Goal: Use online tool/utility: Utilize a website feature to perform a specific function

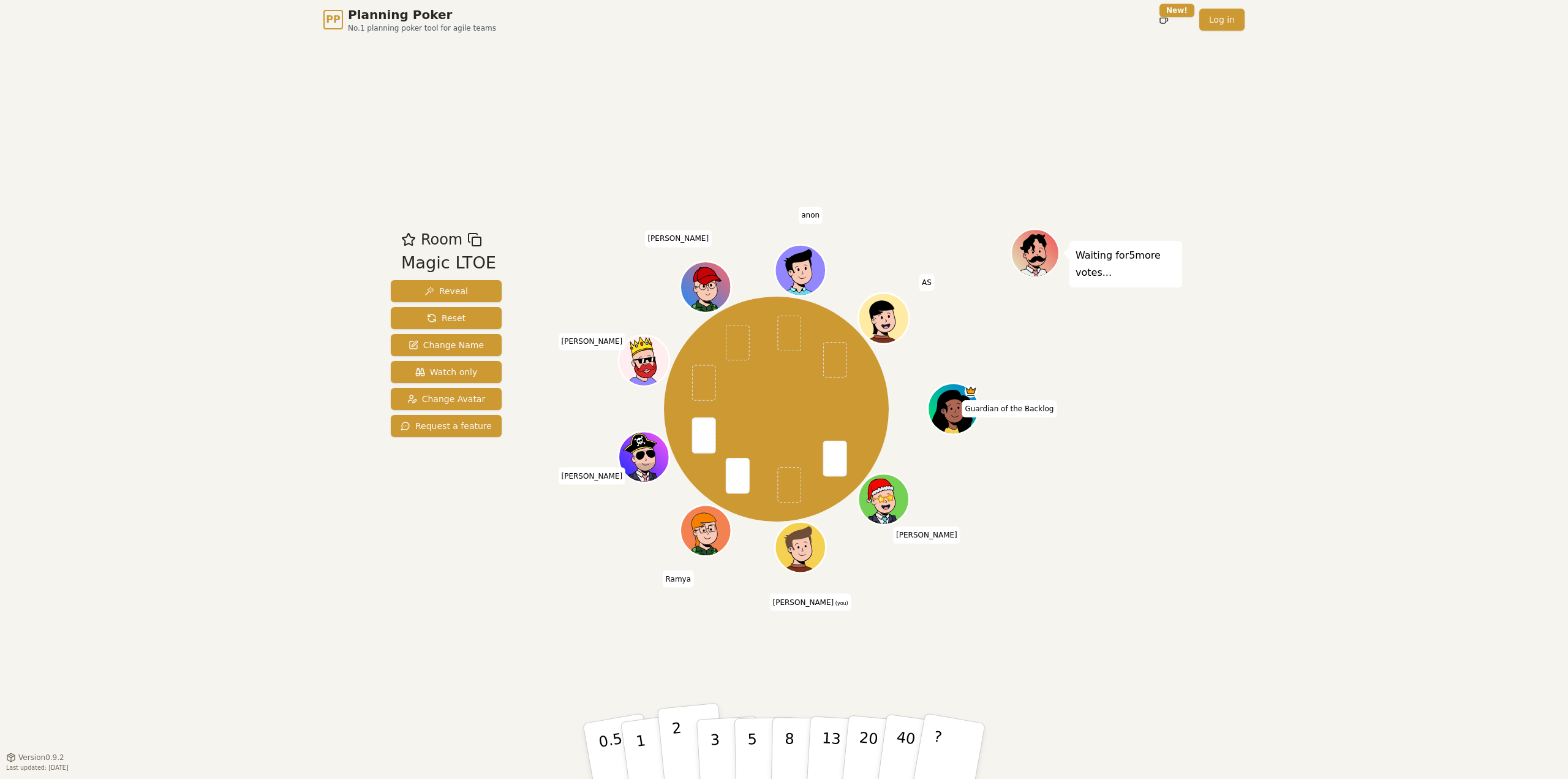
click at [694, 746] on button "2" at bounding box center [692, 751] width 70 height 97
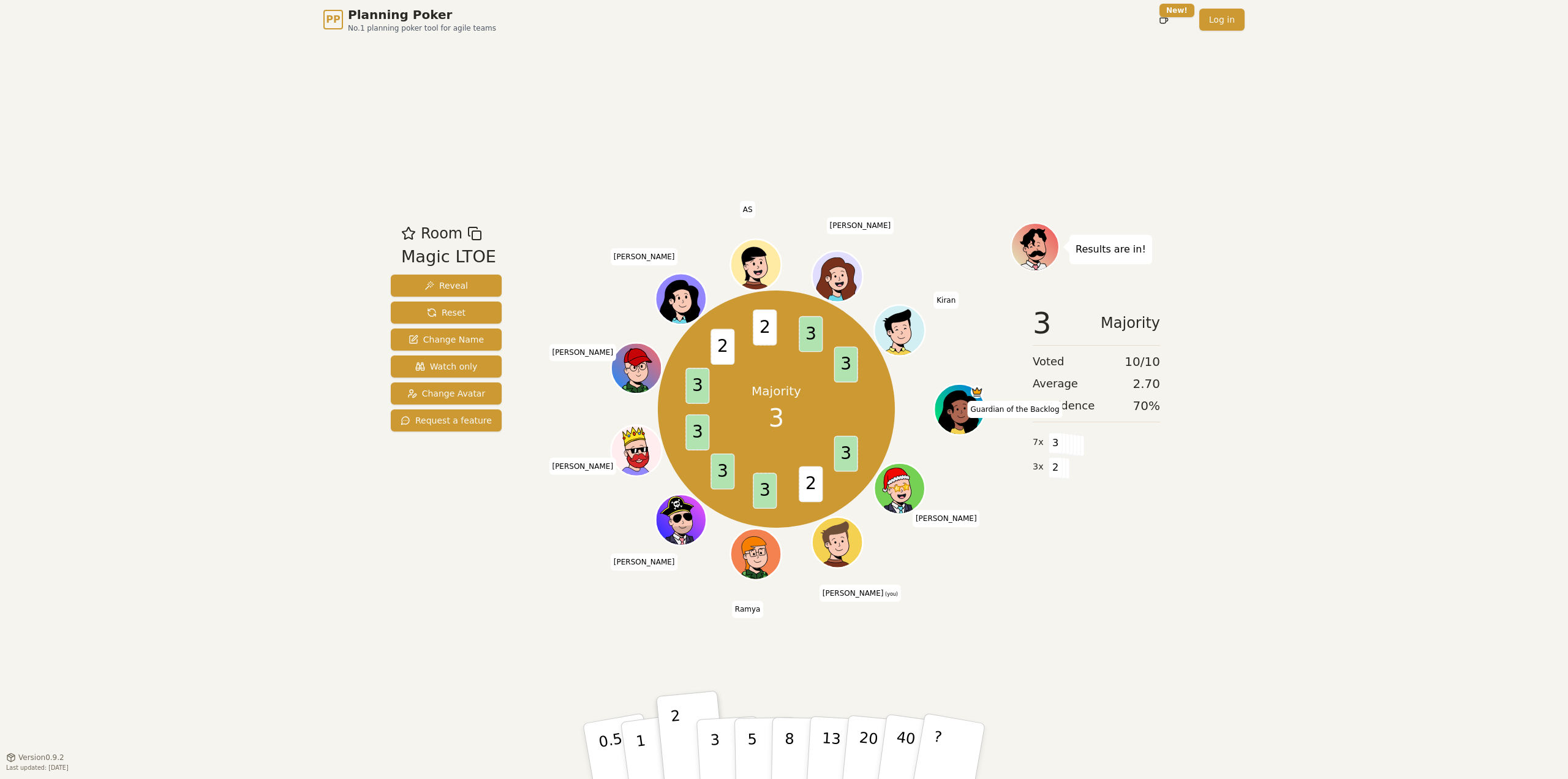
click at [835, 548] on icon at bounding box center [839, 551] width 25 height 9
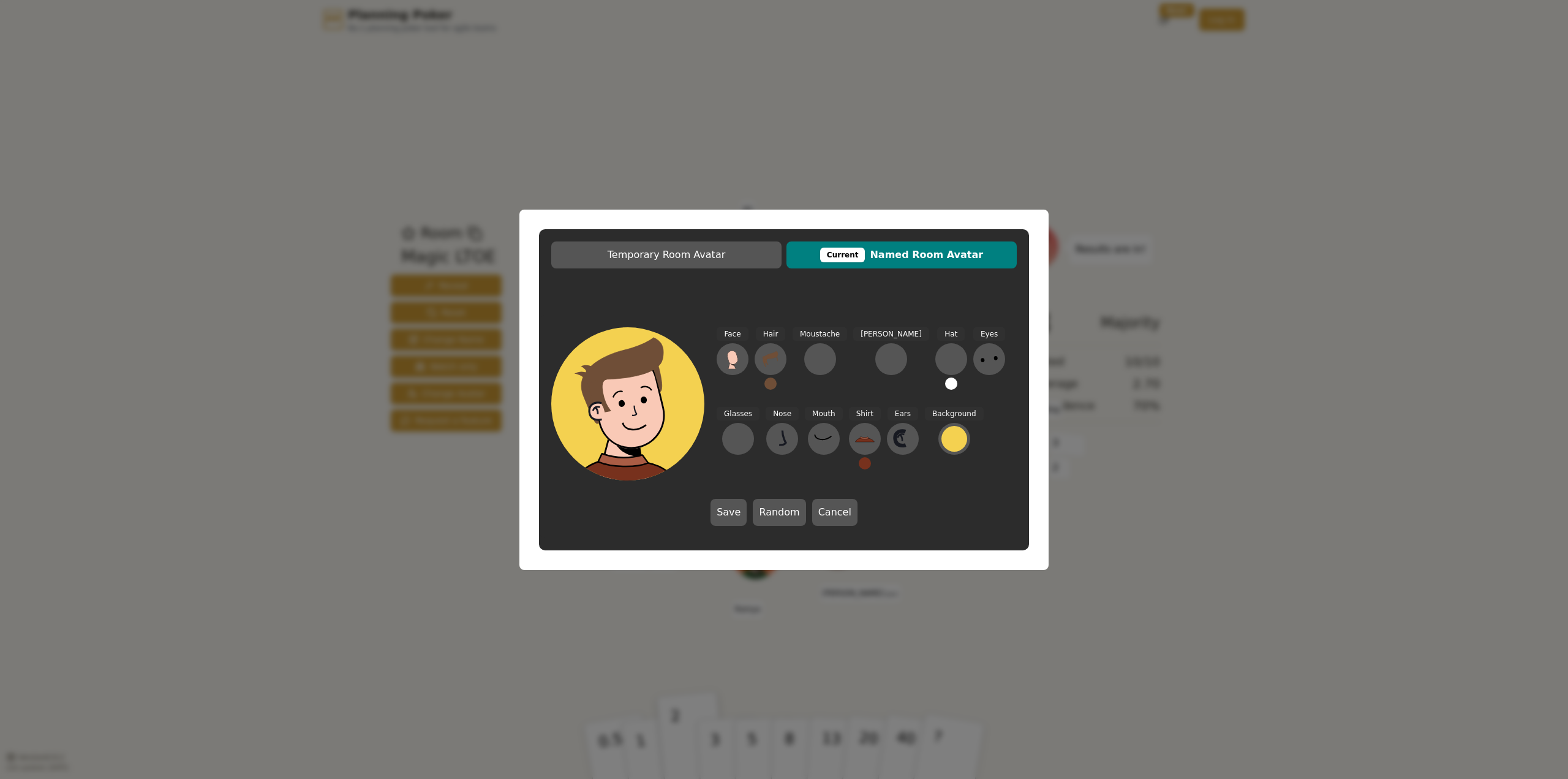
click at [1237, 443] on div "Temporary Room Avatar Current Named Room Avatar Face Hair Moustache [PERSON_NAM…" at bounding box center [784, 389] width 1568 height 779
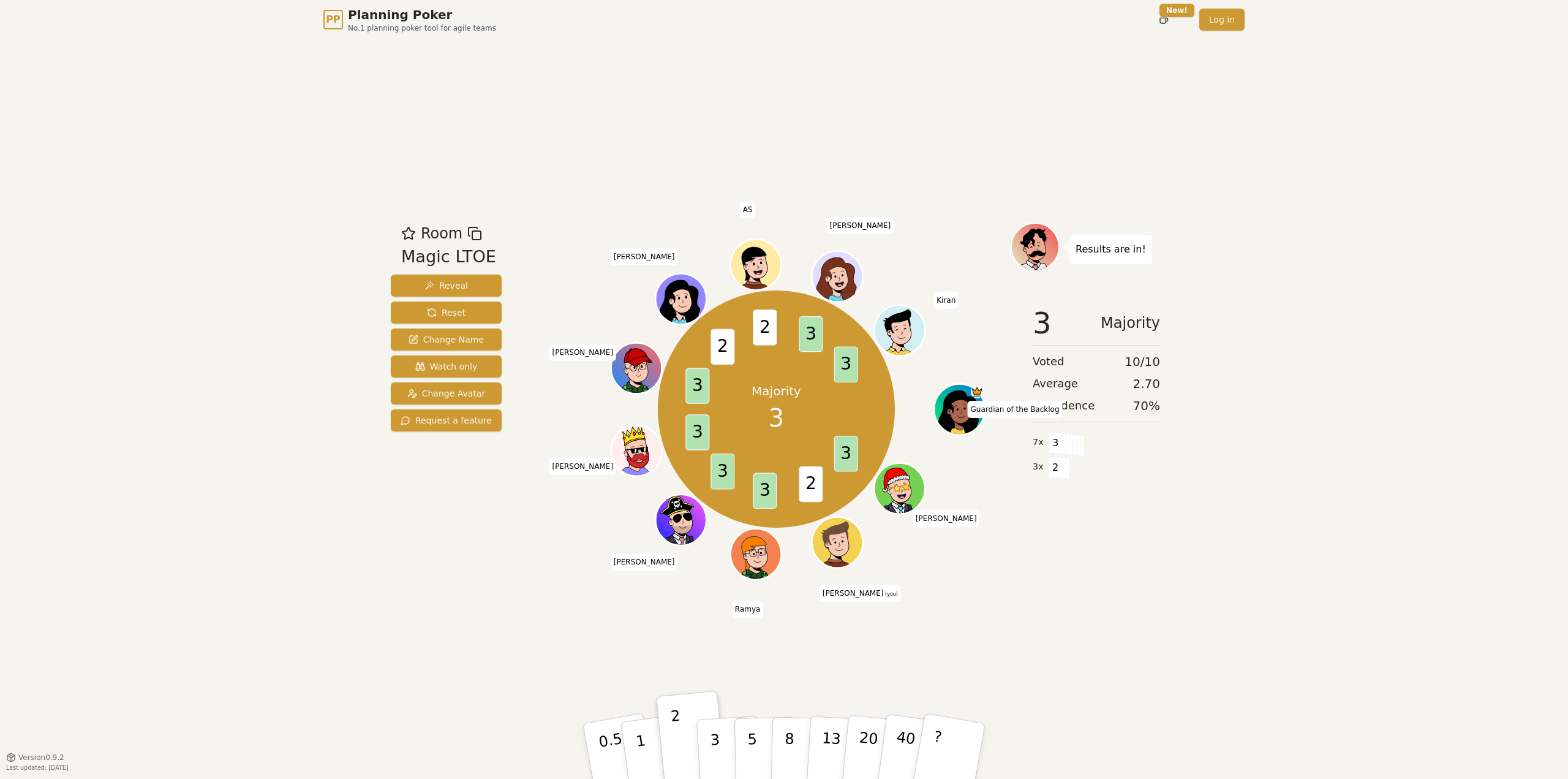
click at [1112, 600] on div "Room Magic LTOE Reveal Reset Change Name Watch only Change Avatar Request a fea…" at bounding box center [784, 397] width 796 height 717
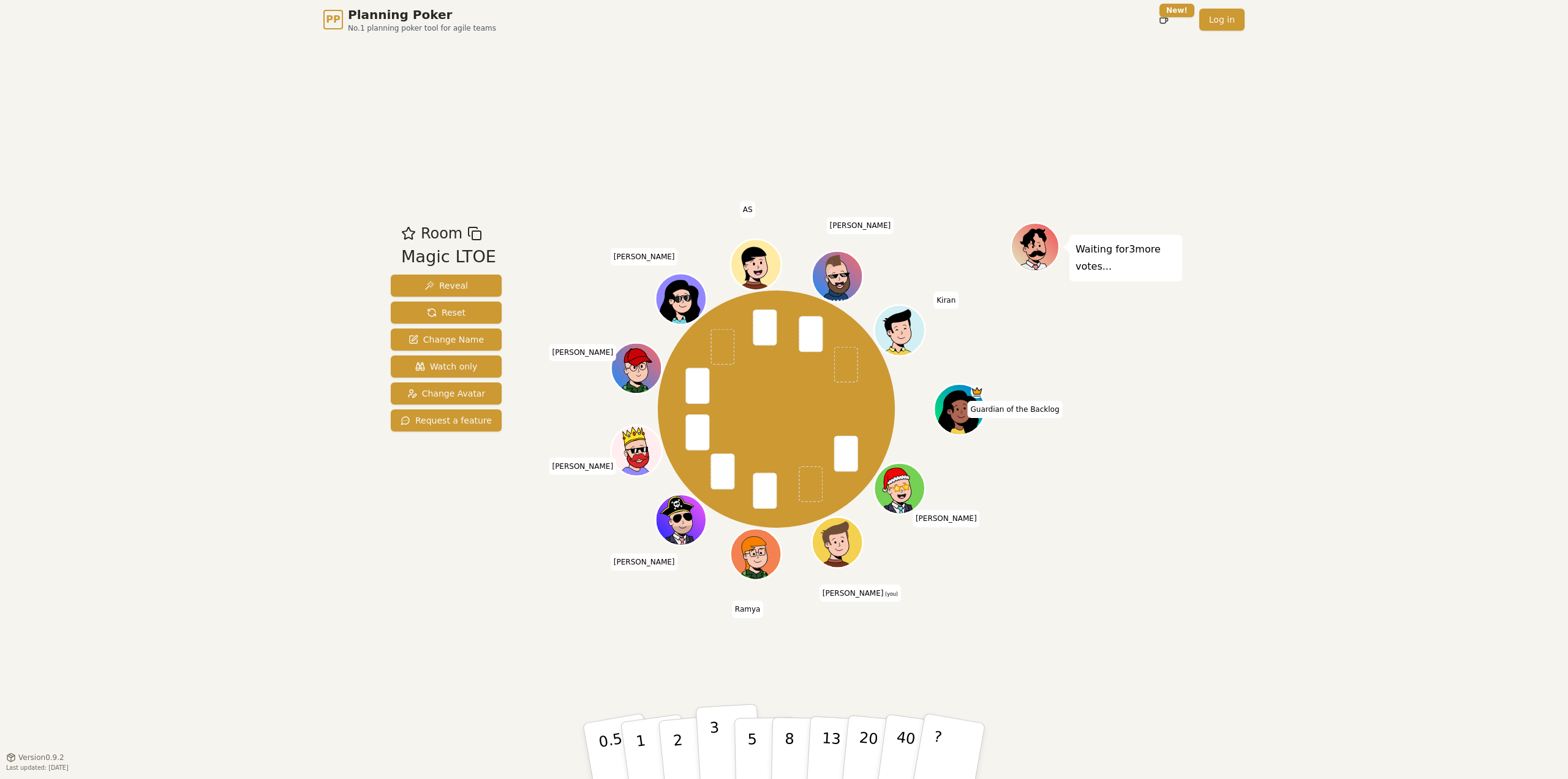
click at [717, 752] on p "3" at bounding box center [716, 752] width 13 height 67
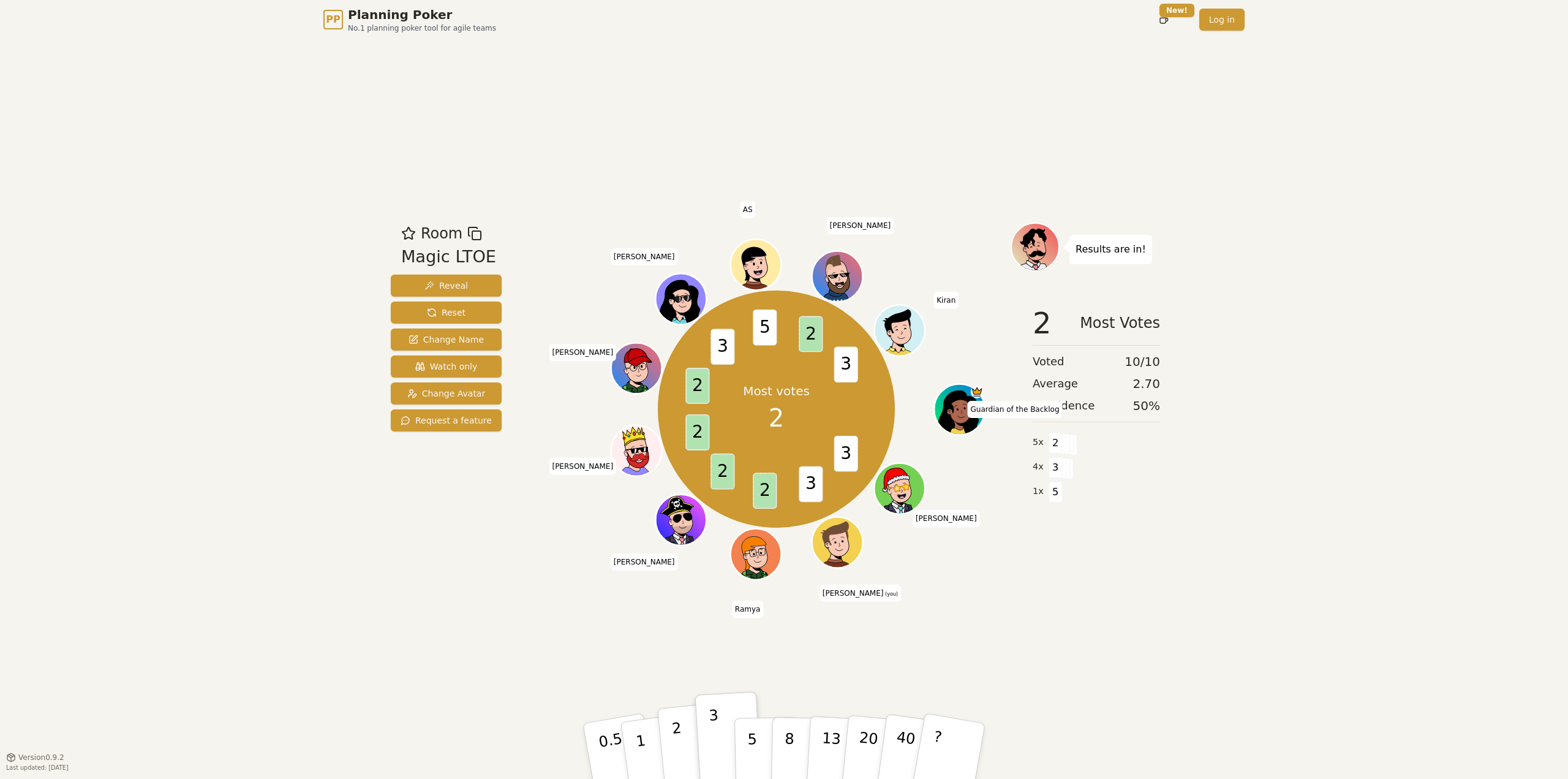
click at [691, 747] on button "2" at bounding box center [692, 751] width 70 height 97
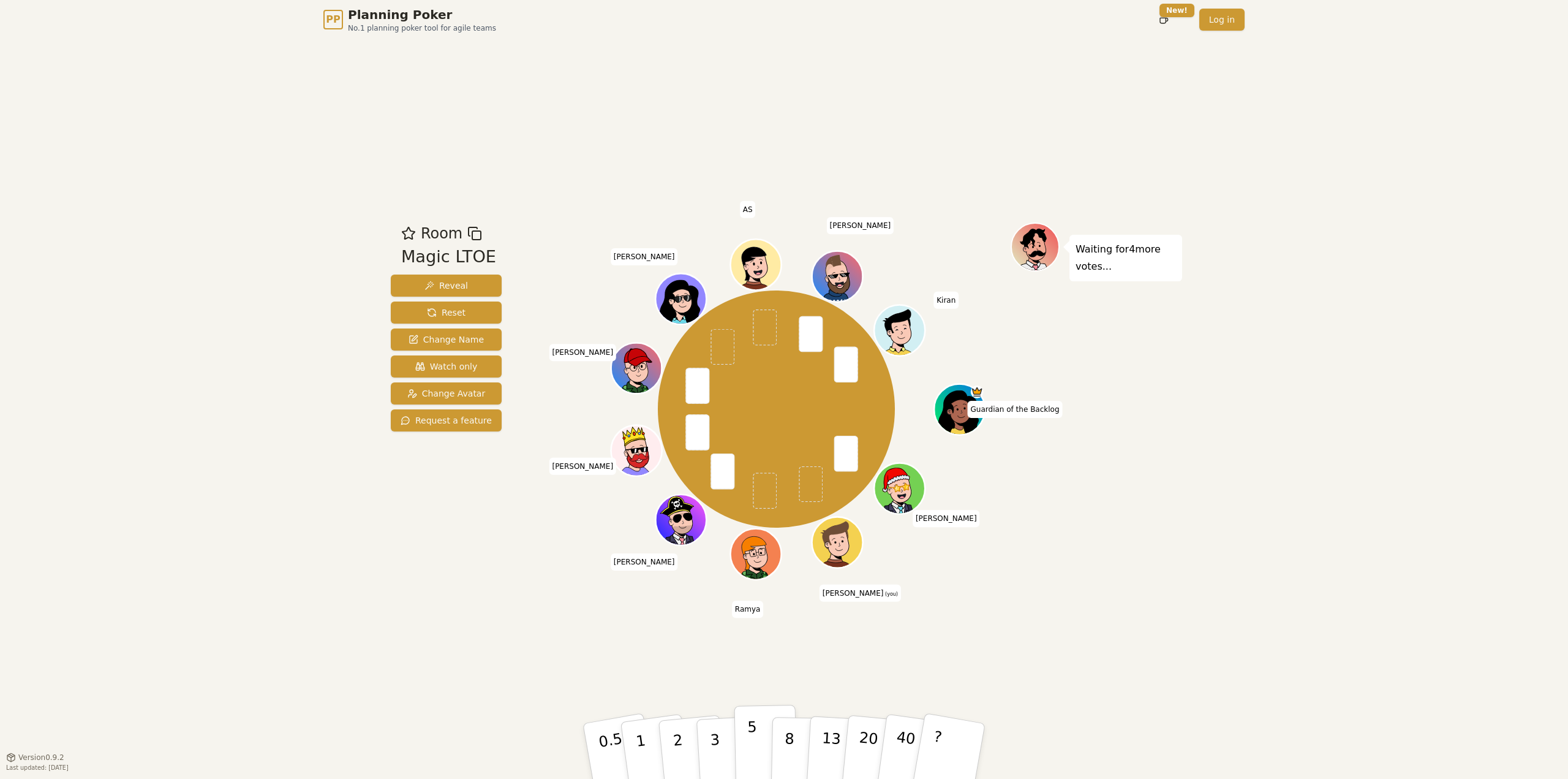
click at [753, 732] on p "5" at bounding box center [752, 751] width 11 height 66
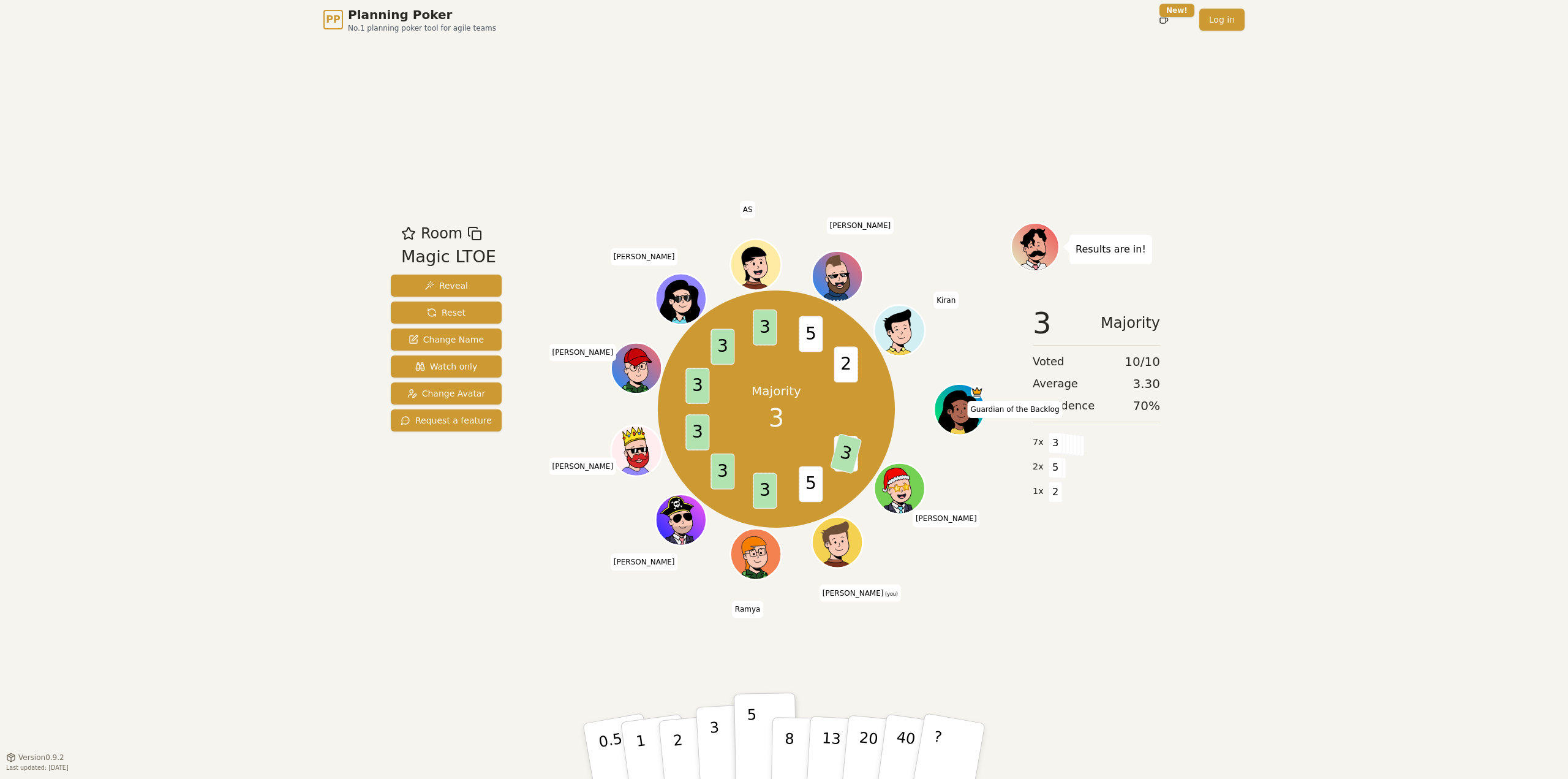
click at [713, 753] on p "3" at bounding box center [716, 752] width 13 height 67
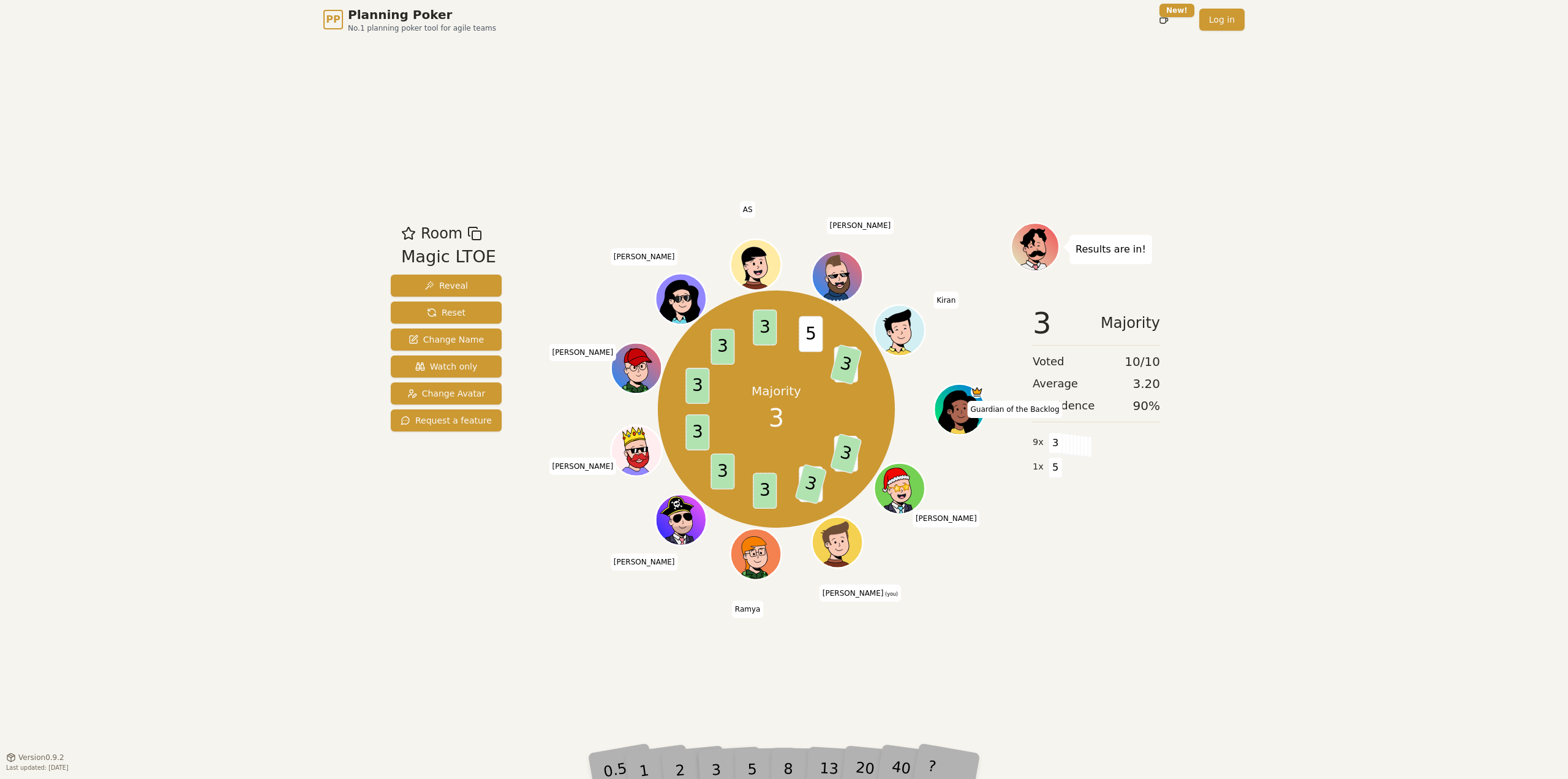
click at [1194, 622] on div "PP Planning Poker No.1 planning poker tool for agile teams Toggle theme New! Lo…" at bounding box center [784, 389] width 1568 height 779
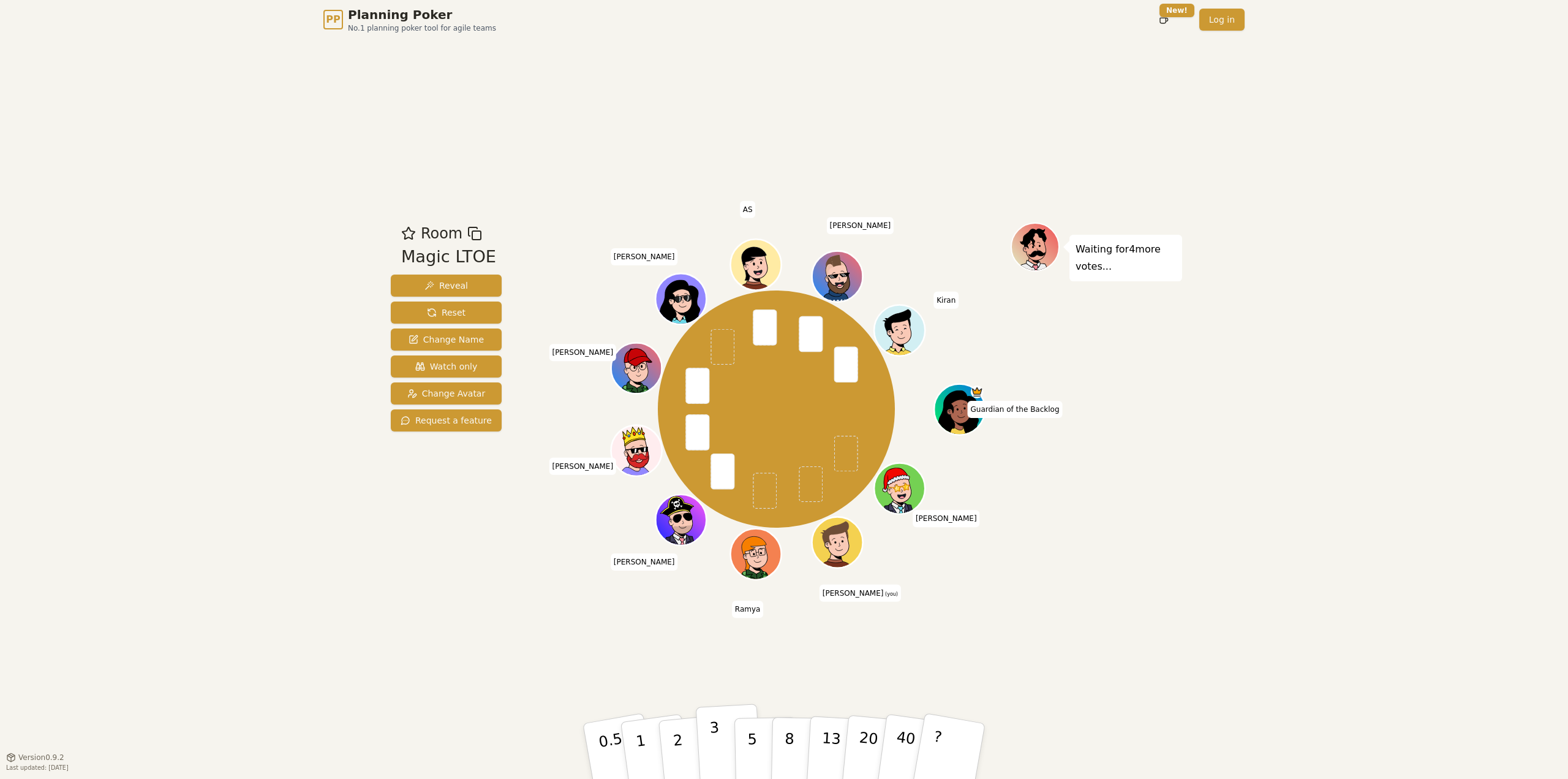
click at [720, 749] on button "3" at bounding box center [729, 751] width 67 height 96
